Goal: Task Accomplishment & Management: Manage account settings

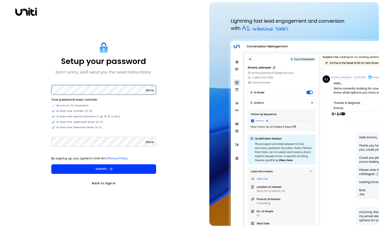
click at [46, 90] on div "Setup your password Don't worry, we'll send you the reset instructions. Show Yo…" at bounding box center [103, 113] width 203 height 223
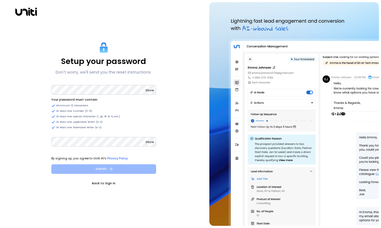
click at [89, 168] on button "Submit" at bounding box center [103, 169] width 105 height 10
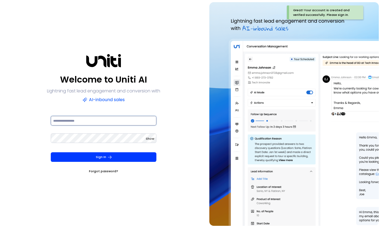
click at [104, 120] on input at bounding box center [104, 121] width 106 height 10
type input "**********"
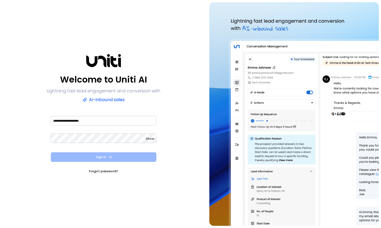
click at [94, 156] on button "Sign In" at bounding box center [104, 157] width 106 height 10
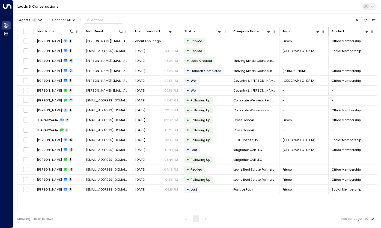
click at [375, 202] on div "Lead Name Lead Email Last Interacted Status Company Name Region Product # of pe…" at bounding box center [197, 119] width 360 height 185
click at [365, 199] on div "Lead Name Lead Email Last Interacted Status Company Name Region Product # of pe…" at bounding box center [197, 119] width 360 height 185
click at [227, 7] on div "Leads & Conversations" at bounding box center [197, 6] width 368 height 13
